Goal: Task Accomplishment & Management: Use online tool/utility

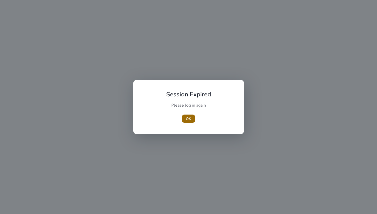
click at [188, 119] on span "OK" at bounding box center [188, 118] width 5 height 5
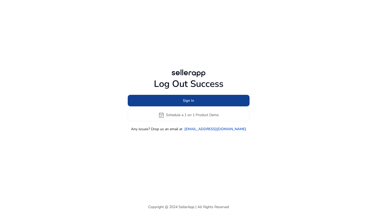
click at [186, 99] on span "Sign In" at bounding box center [188, 100] width 11 height 5
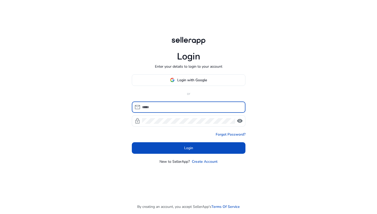
type input "**********"
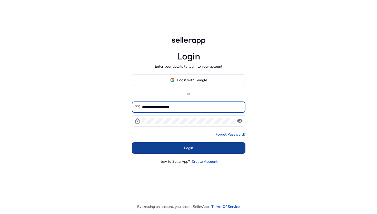
click at [171, 144] on span at bounding box center [189, 148] width 114 height 12
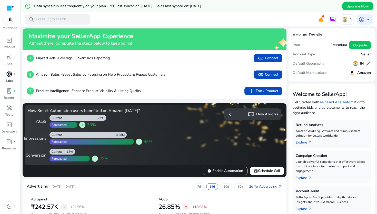
click at [9, 80] on p "Sales" at bounding box center [9, 80] width 7 height 5
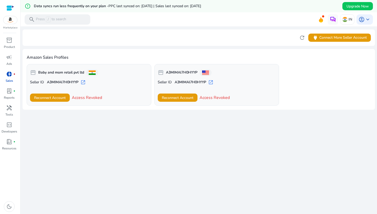
click at [83, 75] on b "Baby and mom retail pvt ltd" at bounding box center [61, 72] width 46 height 5
click at [11, 60] on span "campaign" at bounding box center [9, 57] width 6 height 6
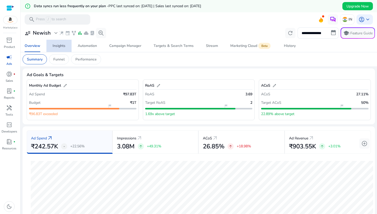
click at [70, 46] on link "Insights" at bounding box center [58, 46] width 25 height 12
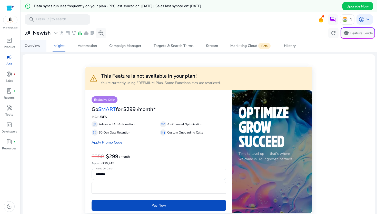
click at [38, 44] on div "Overview" at bounding box center [33, 46] width 16 height 4
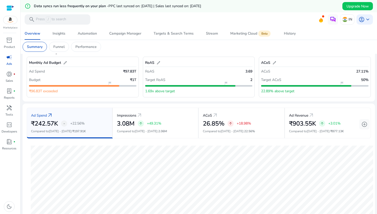
scroll to position [22, 0]
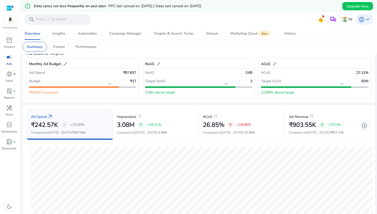
drag, startPoint x: 145, startPoint y: 92, endPoint x: 228, endPoint y: 91, distance: 83.3
click at [228, 91] on div "1.69x above target" at bounding box center [198, 92] width 107 height 9
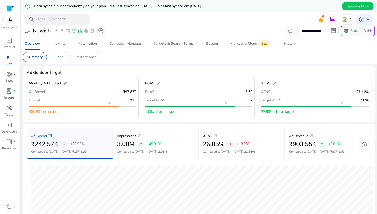
click at [270, 83] on div "ACoS edit" at bounding box center [268, 82] width 15 height 7
click at [275, 83] on div "ACoS edit" at bounding box center [314, 82] width 107 height 7
click at [274, 83] on span "edit" at bounding box center [274, 83] width 4 height 4
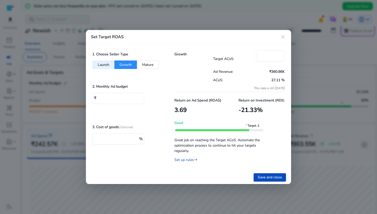
click at [107, 65] on button "Launch" at bounding box center [103, 64] width 22 height 8
click at [124, 64] on button "Growth" at bounding box center [125, 64] width 23 height 8
click at [147, 64] on button "Mature" at bounding box center [148, 64] width 22 height 8
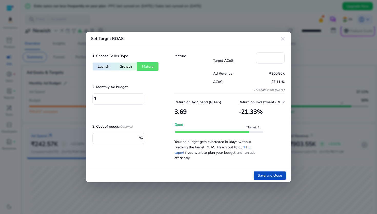
click at [127, 65] on button "Growth" at bounding box center [125, 66] width 23 height 8
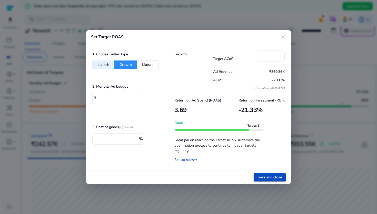
click at [110, 66] on button "Launch" at bounding box center [103, 64] width 22 height 8
click at [128, 65] on button "Growth" at bounding box center [125, 64] width 23 height 8
type input "**"
click at [283, 38] on mat-icon "close" at bounding box center [283, 37] width 6 height 6
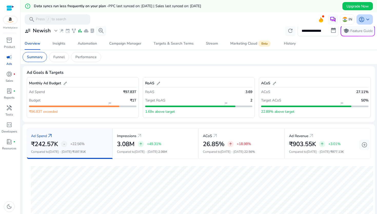
click at [365, 17] on span "keyboard_arrow_down" at bounding box center [368, 19] width 6 height 6
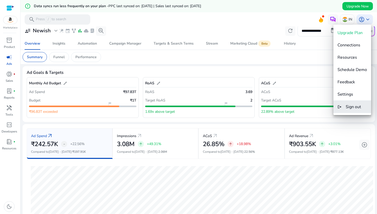
click at [353, 106] on span "Sign out" at bounding box center [353, 107] width 15 height 6
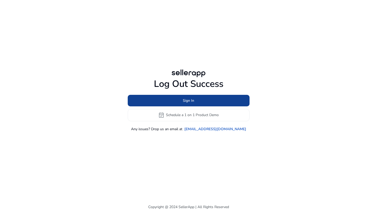
click at [184, 100] on span "Sign In" at bounding box center [188, 100] width 11 height 5
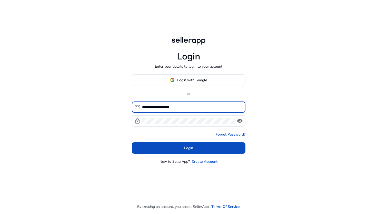
click at [157, 108] on input "**********" at bounding box center [191, 107] width 99 height 6
type input "**********"
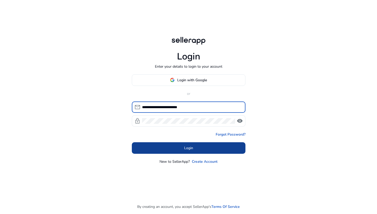
click at [184, 143] on span at bounding box center [189, 148] width 114 height 12
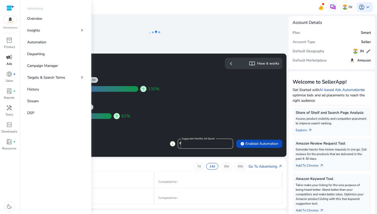
click at [10, 65] on p "Ads" at bounding box center [9, 64] width 6 height 5
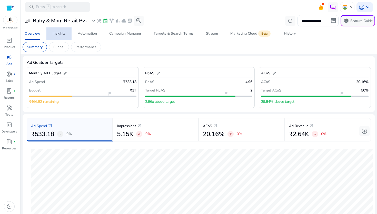
click at [64, 35] on div "Insights" at bounding box center [59, 34] width 13 height 4
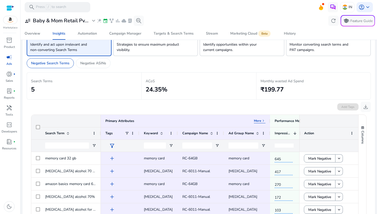
scroll to position [2, 0]
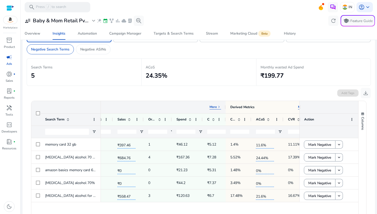
click at [218, 107] on span "keyboard_arrow_right" at bounding box center [219, 107] width 4 height 4
click at [218, 107] on span "keyboard_arrow_left" at bounding box center [219, 107] width 4 height 4
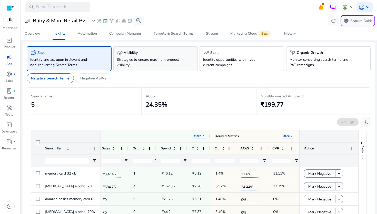
click at [122, 55] on span "visibility" at bounding box center [120, 53] width 6 height 6
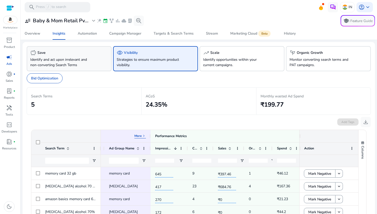
click at [47, 64] on p "Identify and act upon irrelevant and non-converting Search Terms" at bounding box center [62, 62] width 65 height 11
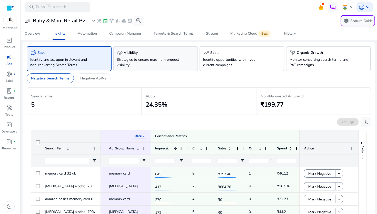
click at [135, 60] on p "Strategies to ensure maximum product visibility." at bounding box center [149, 62] width 65 height 11
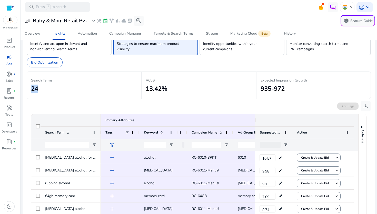
drag, startPoint x: 31, startPoint y: 88, endPoint x: 55, endPoint y: 87, distance: 23.9
click at [55, 87] on div "Search Terms 24" at bounding box center [84, 85] width 115 height 27
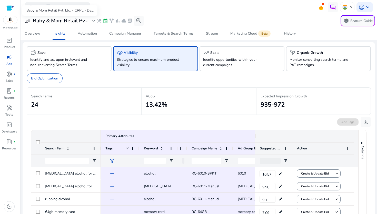
click at [91, 21] on span "expand_more" at bounding box center [93, 21] width 6 height 6
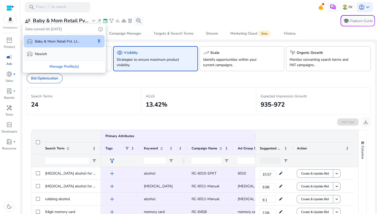
click at [72, 53] on div "warehouse Newish" at bounding box center [64, 54] width 81 height 12
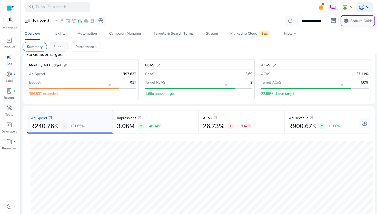
click at [63, 48] on p "Funnel" at bounding box center [58, 46] width 11 height 5
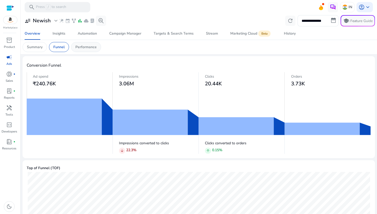
click at [88, 46] on p "Performance" at bounding box center [85, 46] width 21 height 5
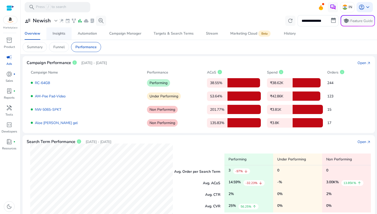
click at [61, 35] on div "Insights" at bounding box center [59, 34] width 13 height 4
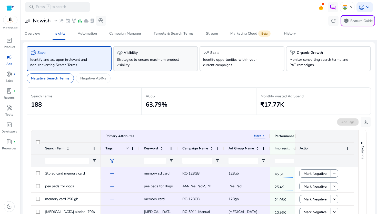
click at [132, 60] on p "Strategies to ensure maximum product visibility." at bounding box center [149, 62] width 65 height 11
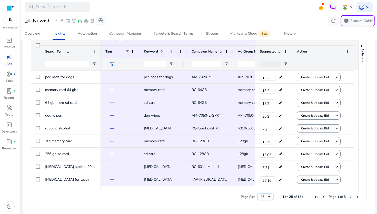
click at [262, 197] on div "25" at bounding box center [263, 197] width 7 height 5
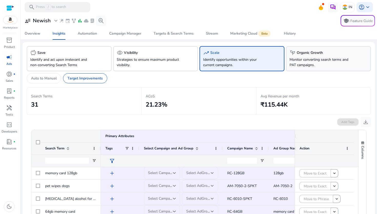
click at [304, 52] on h5 "Organic Growth" at bounding box center [310, 53] width 26 height 4
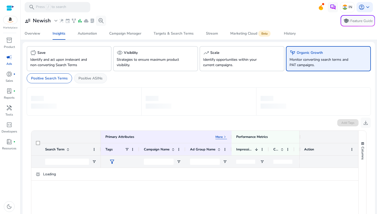
click at [94, 76] on p "Positive ASINs" at bounding box center [90, 78] width 24 height 5
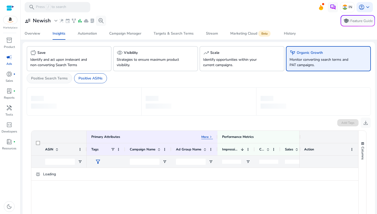
click at [60, 79] on p "Positive Search Terms" at bounding box center [49, 78] width 37 height 5
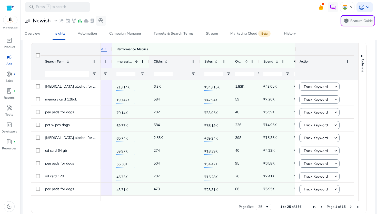
drag, startPoint x: 174, startPoint y: 60, endPoint x: 199, endPoint y: 60, distance: 25.1
click at [199, 60] on div at bounding box center [199, 62] width 2 height 12
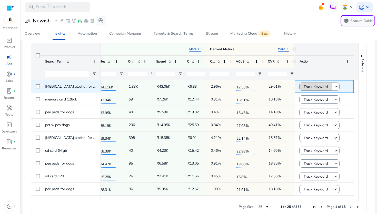
click at [313, 84] on span "Track Keyword" at bounding box center [316, 87] width 24 height 11
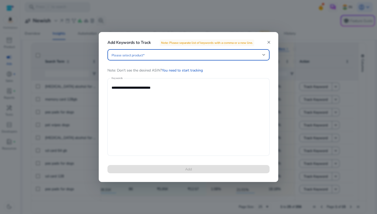
click at [205, 53] on span at bounding box center [187, 55] width 151 height 6
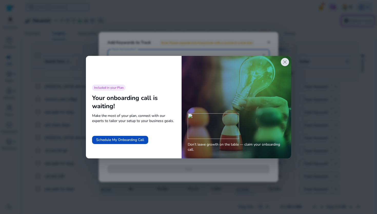
click at [284, 64] on span "close" at bounding box center [285, 62] width 6 height 6
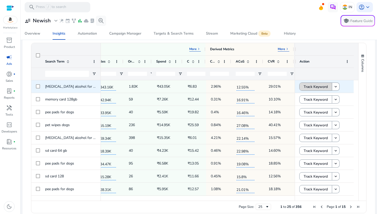
click at [321, 86] on span "Track Keyword" at bounding box center [316, 87] width 24 height 11
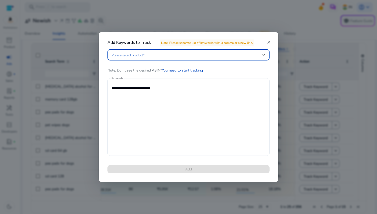
click at [164, 53] on span at bounding box center [187, 55] width 151 height 6
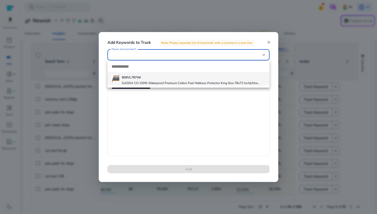
click at [158, 122] on div at bounding box center [188, 107] width 377 height 214
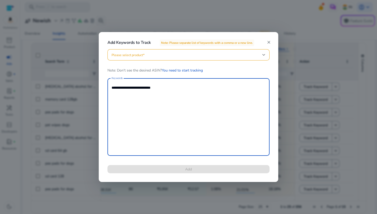
drag, startPoint x: 171, startPoint y: 86, endPoint x: 108, endPoint y: 88, distance: 62.8
click at [108, 88] on div "**********" at bounding box center [188, 117] width 162 height 78
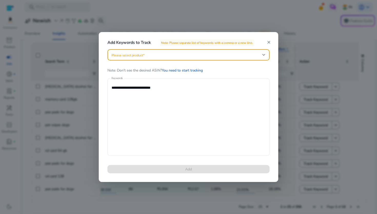
click at [137, 58] on div at bounding box center [189, 55] width 154 height 6
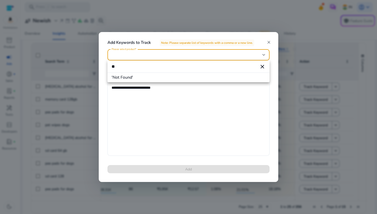
type input "*"
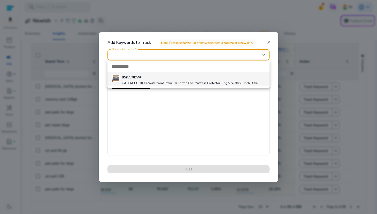
click at [237, 109] on div at bounding box center [188, 107] width 377 height 214
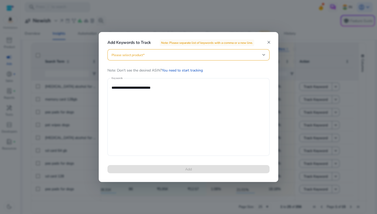
click at [269, 39] on div "Add Keywords to Track Note: Please separate list of keywords with a comma or a …" at bounding box center [188, 39] width 179 height 15
click at [269, 42] on mat-icon "close" at bounding box center [268, 42] width 5 height 5
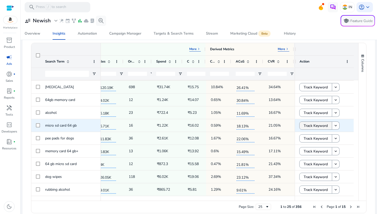
click at [318, 123] on span "Track Keyword" at bounding box center [316, 125] width 24 height 11
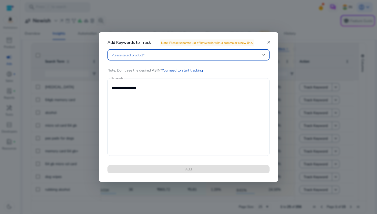
click at [144, 56] on span at bounding box center [187, 55] width 151 height 6
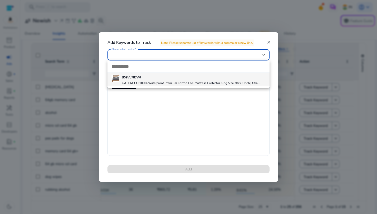
click at [140, 118] on div at bounding box center [188, 107] width 377 height 214
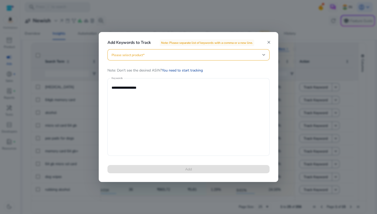
click at [194, 70] on link "You need to start tracking" at bounding box center [182, 70] width 41 height 5
click at [268, 43] on mat-icon "close" at bounding box center [268, 42] width 5 height 5
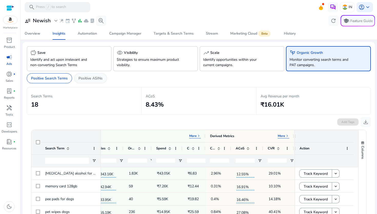
click at [98, 78] on p "Positive ASINs" at bounding box center [90, 78] width 24 height 5
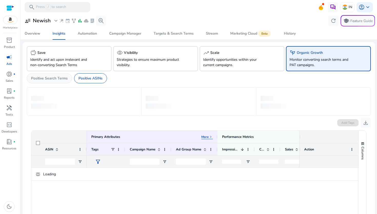
click at [60, 79] on p "Positive Search Terms" at bounding box center [49, 78] width 37 height 5
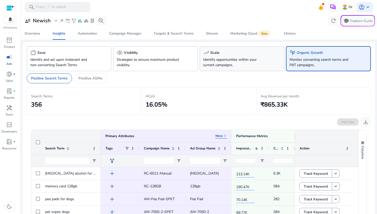
click at [250, 58] on p "Identify opportunities within your current campaigns." at bounding box center [235, 62] width 65 height 11
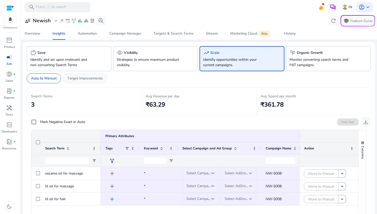
click at [82, 78] on p "Target Improvements" at bounding box center [84, 78] width 35 height 5
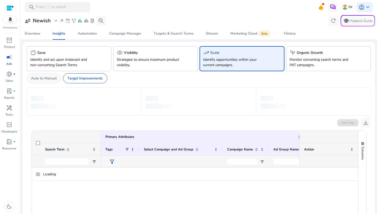
click at [46, 80] on p "Auto to Manual" at bounding box center [44, 78] width 26 height 5
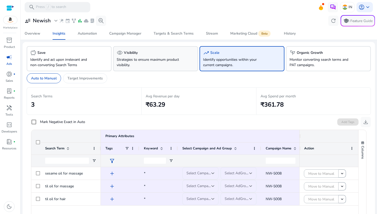
click at [131, 63] on p "Strategies to ensure maximum product visibility." at bounding box center [149, 62] width 65 height 11
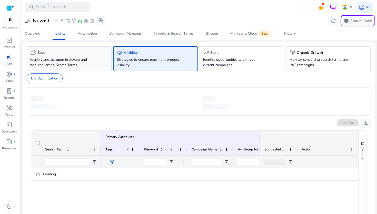
click at [83, 63] on p "Identify and act upon irrelevant and non-converting Search Terms" at bounding box center [62, 62] width 65 height 11
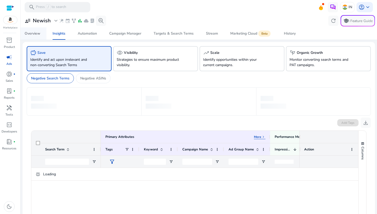
click at [31, 35] on div "Overview" at bounding box center [33, 34] width 16 height 4
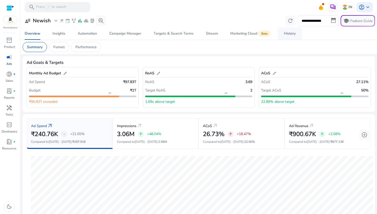
click at [290, 31] on span "History" at bounding box center [290, 33] width 12 height 12
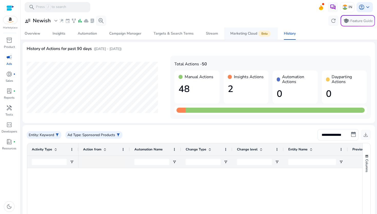
click at [241, 33] on div "Marketing Cloud Beta" at bounding box center [250, 34] width 41 height 4
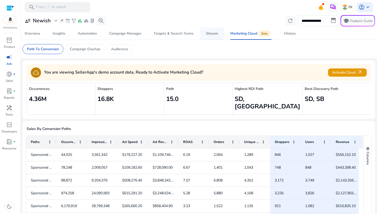
click at [211, 29] on span "Stream" at bounding box center [212, 33] width 12 height 12
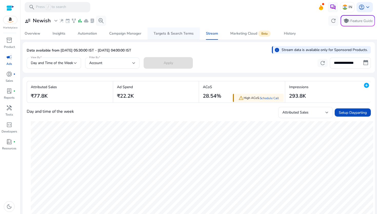
click at [184, 33] on div "Targets & Search Terms" at bounding box center [174, 34] width 40 height 4
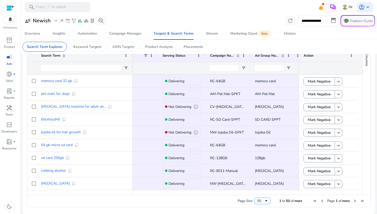
click at [264, 201] on span "Page Size" at bounding box center [266, 201] width 4 height 4
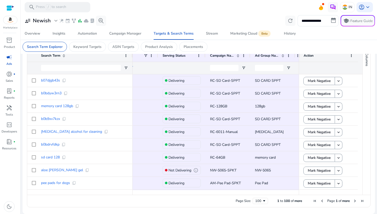
drag, startPoint x: 280, startPoint y: 203, endPoint x: 304, endPoint y: 203, distance: 24.1
click at [304, 203] on div "Page Size: 100 1 to 100 of more Page 1 of more" at bounding box center [198, 201] width 343 height 12
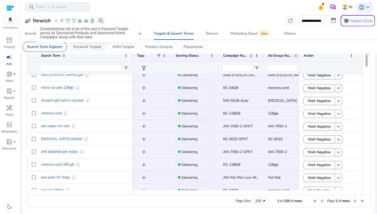
click at [92, 46] on p "Keyword Targets" at bounding box center [87, 46] width 28 height 5
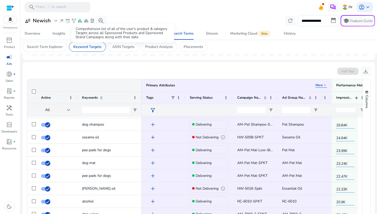
click at [128, 42] on div "Comprehensive list of all of the user's product & category Targets across all S…" at bounding box center [123, 33] width 103 height 18
click at [126, 48] on p "ASIN Targets" at bounding box center [123, 46] width 22 height 5
